Goal: Information Seeking & Learning: Learn about a topic

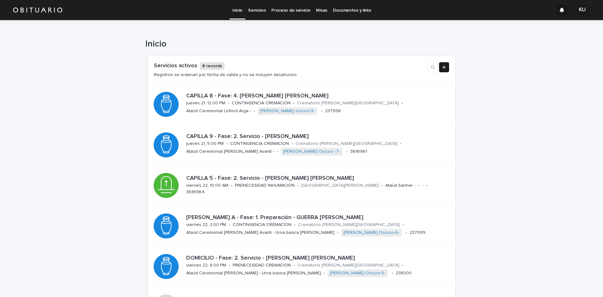
click at [251, 9] on p "Servicios" at bounding box center [257, 6] width 18 height 13
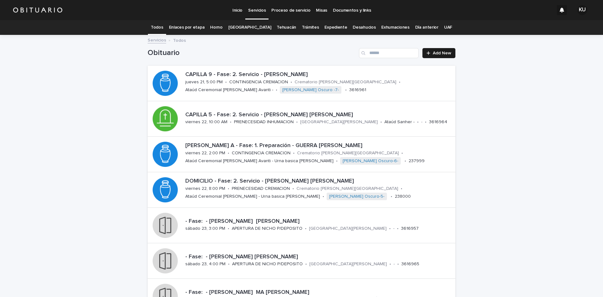
click at [328, 27] on link "Expediente" at bounding box center [335, 27] width 23 height 15
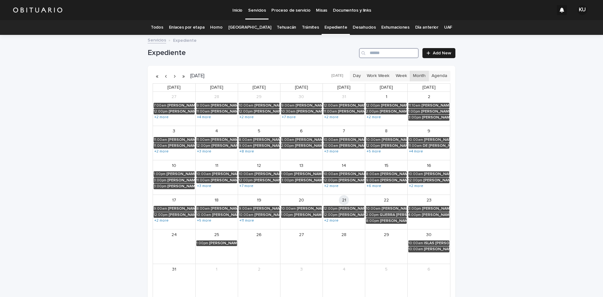
click at [371, 52] on input "Search" at bounding box center [389, 53] width 60 height 10
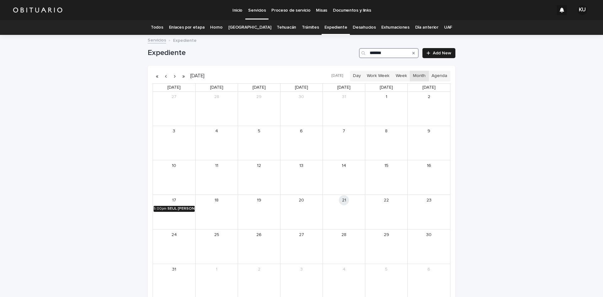
click at [164, 209] on link "5:00pm SEUL [PERSON_NAME]" at bounding box center [174, 209] width 41 height 6
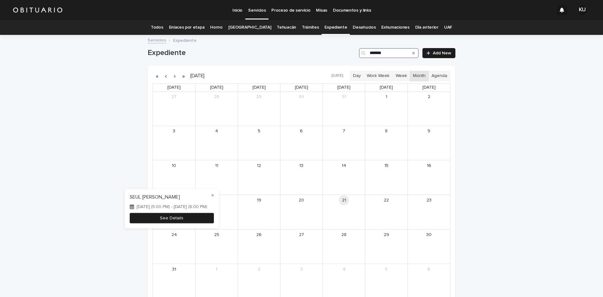
type input "*******"
click at [166, 217] on button "See Details" at bounding box center [172, 218] width 84 height 10
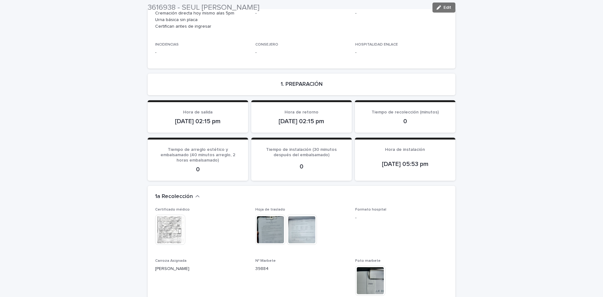
scroll to position [1233, 0]
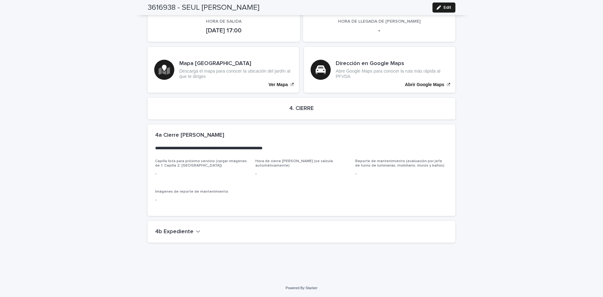
click at [196, 230] on icon "button" at bounding box center [198, 231] width 4 height 6
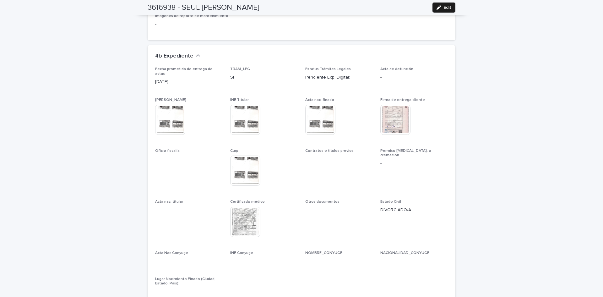
scroll to position [1436, 0]
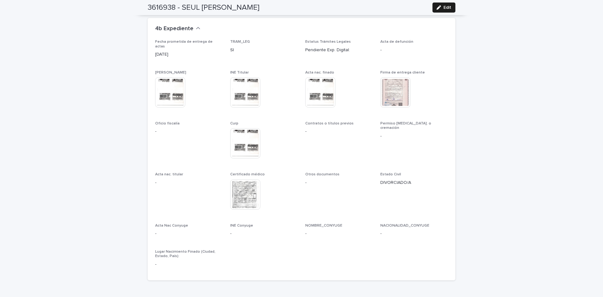
click at [388, 92] on img at bounding box center [395, 92] width 30 height 30
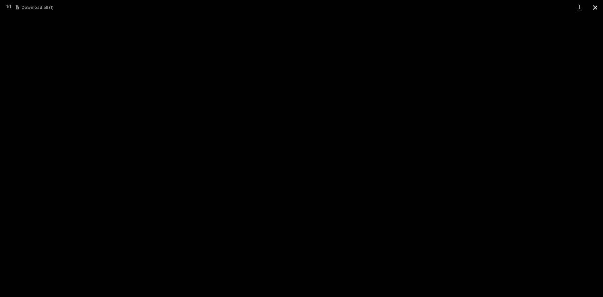
click at [596, 5] on button "Close gallery" at bounding box center [595, 7] width 16 height 15
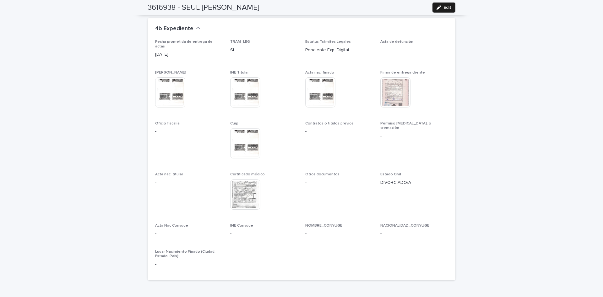
click at [246, 187] on img at bounding box center [245, 194] width 30 height 30
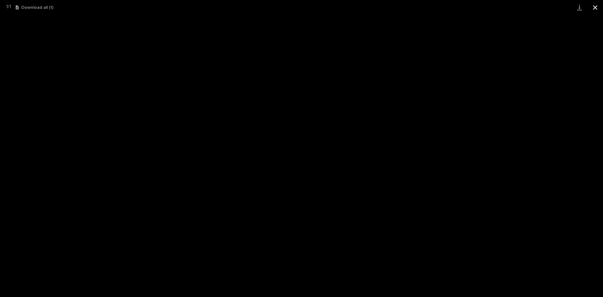
click at [595, 4] on button "Close gallery" at bounding box center [595, 7] width 16 height 15
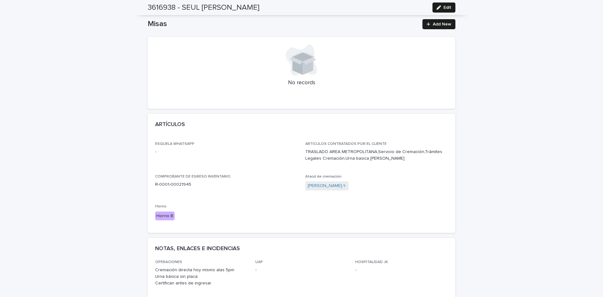
scroll to position [0, 0]
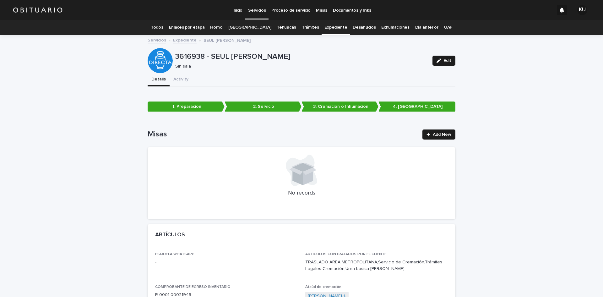
click at [163, 27] on link "Todos" at bounding box center [157, 27] width 12 height 15
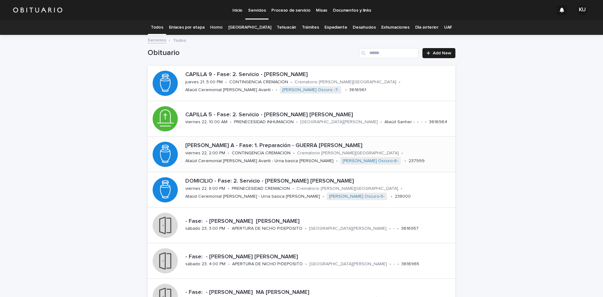
click at [323, 154] on p "Crematorio [PERSON_NAME][GEOGRAPHIC_DATA]" at bounding box center [348, 152] width 102 height 5
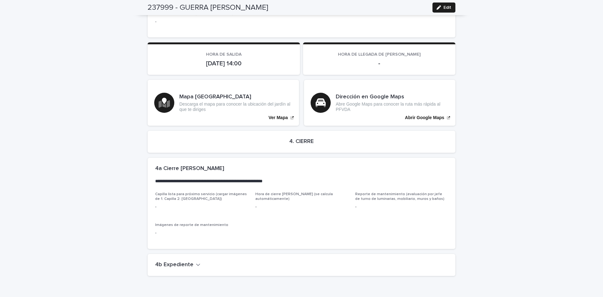
scroll to position [1336, 0]
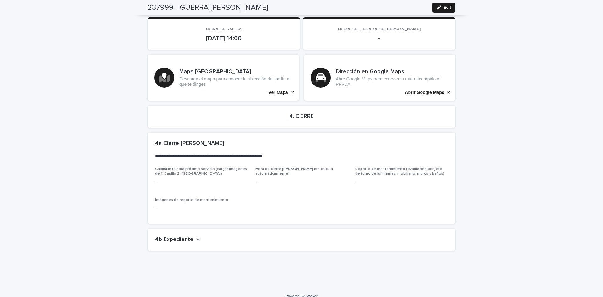
click at [194, 236] on div "4b Expediente" at bounding box center [300, 239] width 290 height 7
click at [196, 236] on icon "button" at bounding box center [198, 239] width 4 height 6
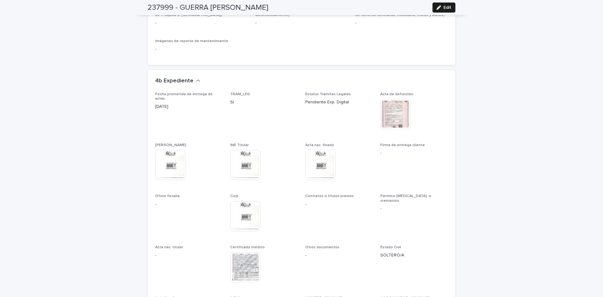
scroll to position [1497, 0]
click at [248, 251] on img at bounding box center [245, 265] width 30 height 30
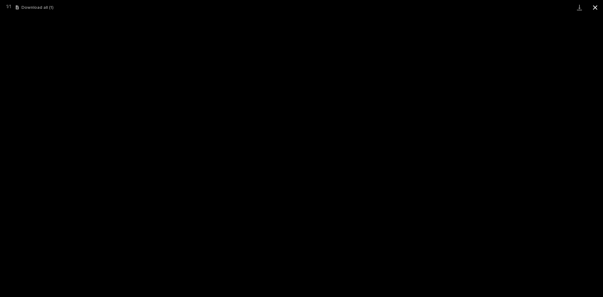
click at [599, 7] on button "Close gallery" at bounding box center [595, 7] width 16 height 15
